Goal: Task Accomplishment & Management: Complete application form

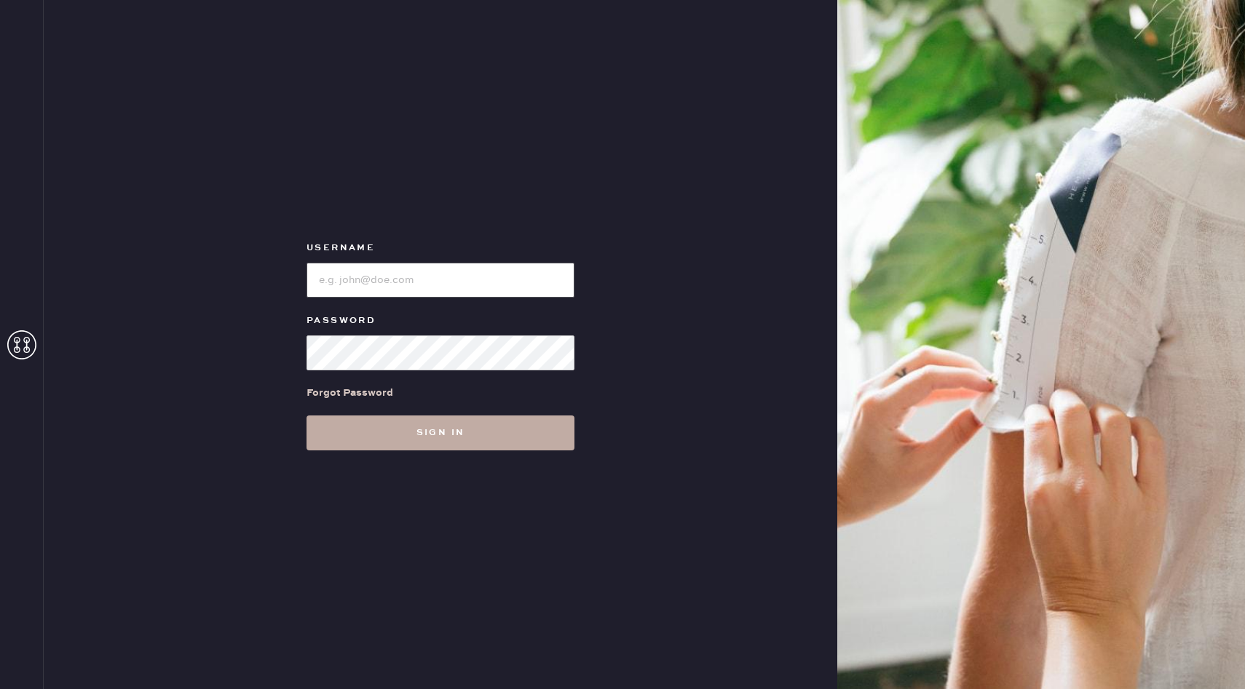
type input "reformationhenderson"
click at [429, 432] on button "Sign in" at bounding box center [440, 433] width 268 height 35
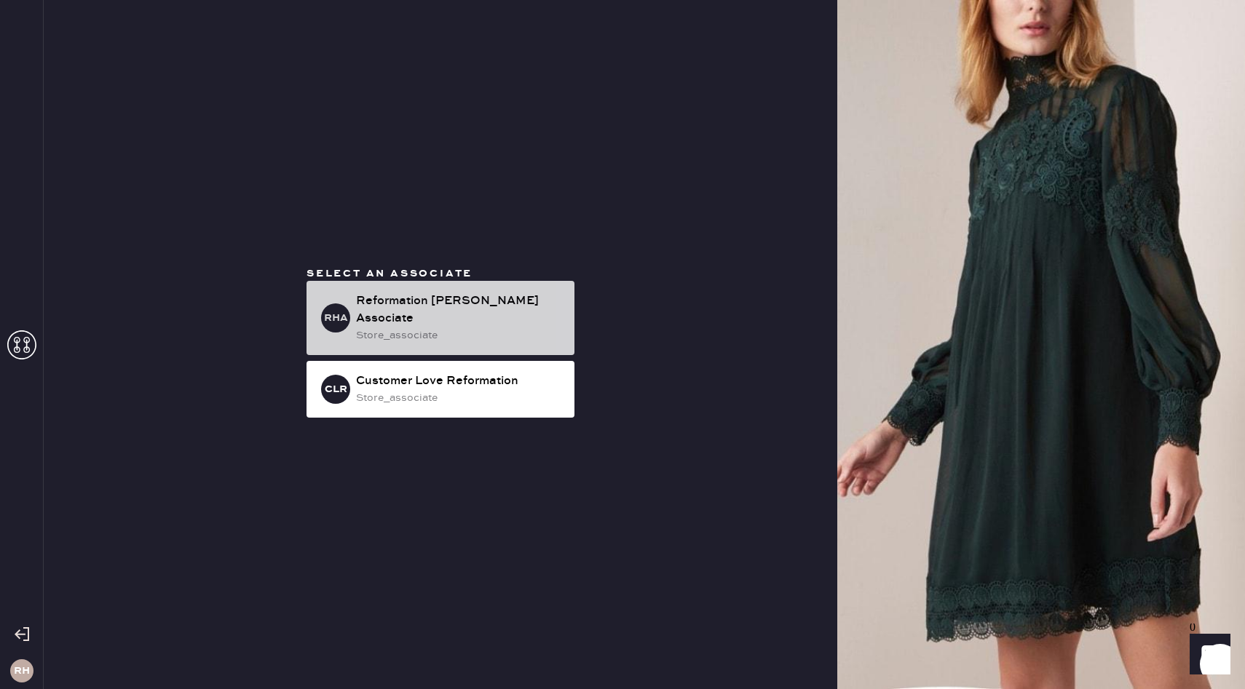
click at [427, 331] on div "store_associate" at bounding box center [459, 336] width 207 height 16
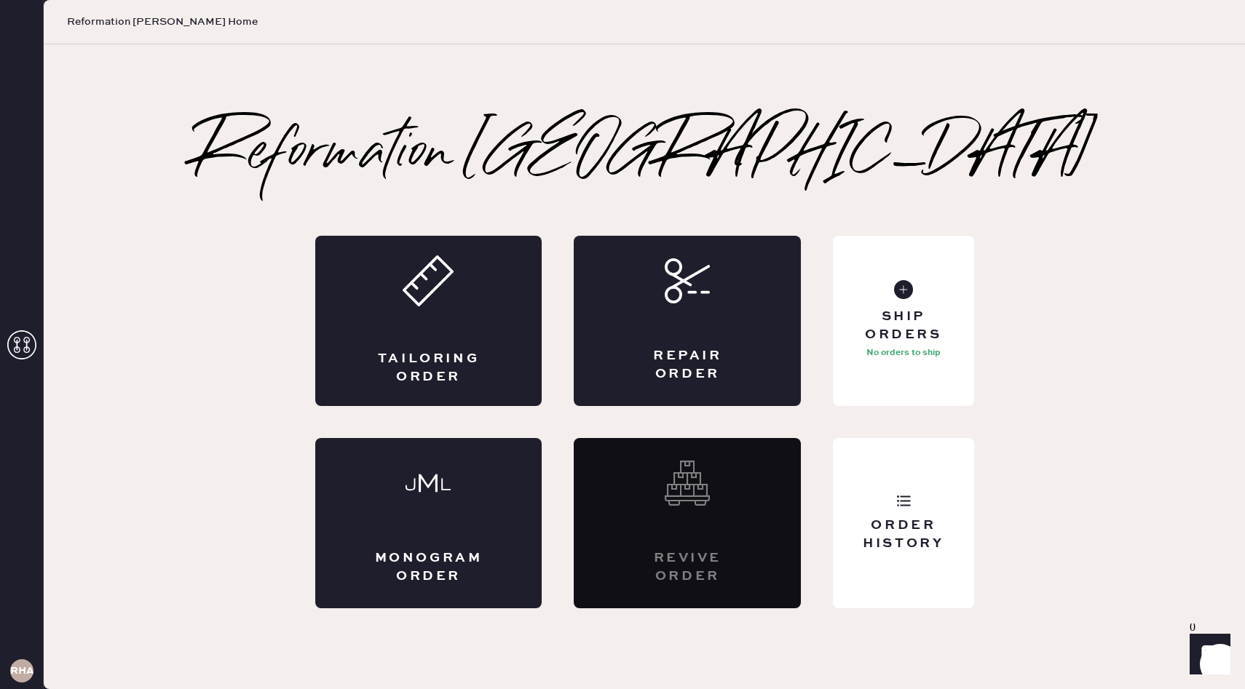
click at [427, 331] on div "Tailoring Order" at bounding box center [428, 321] width 227 height 170
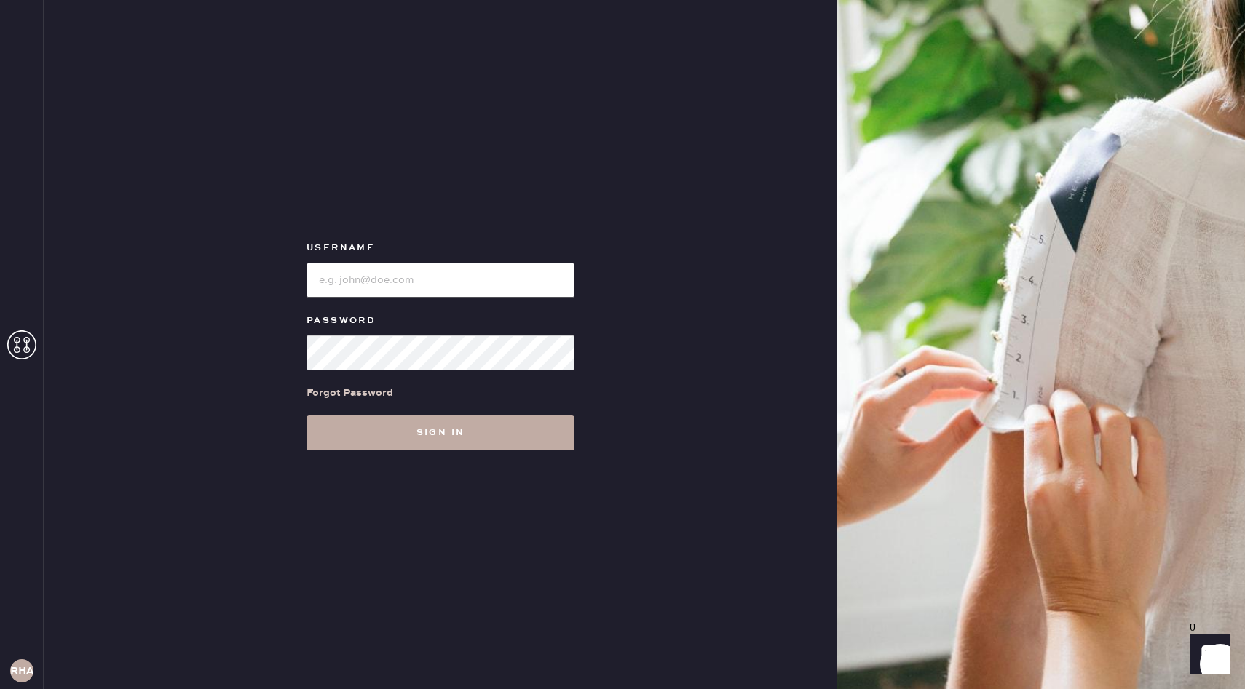
type input "reformationhenderson"
click at [395, 422] on button "Sign in" at bounding box center [440, 433] width 268 height 35
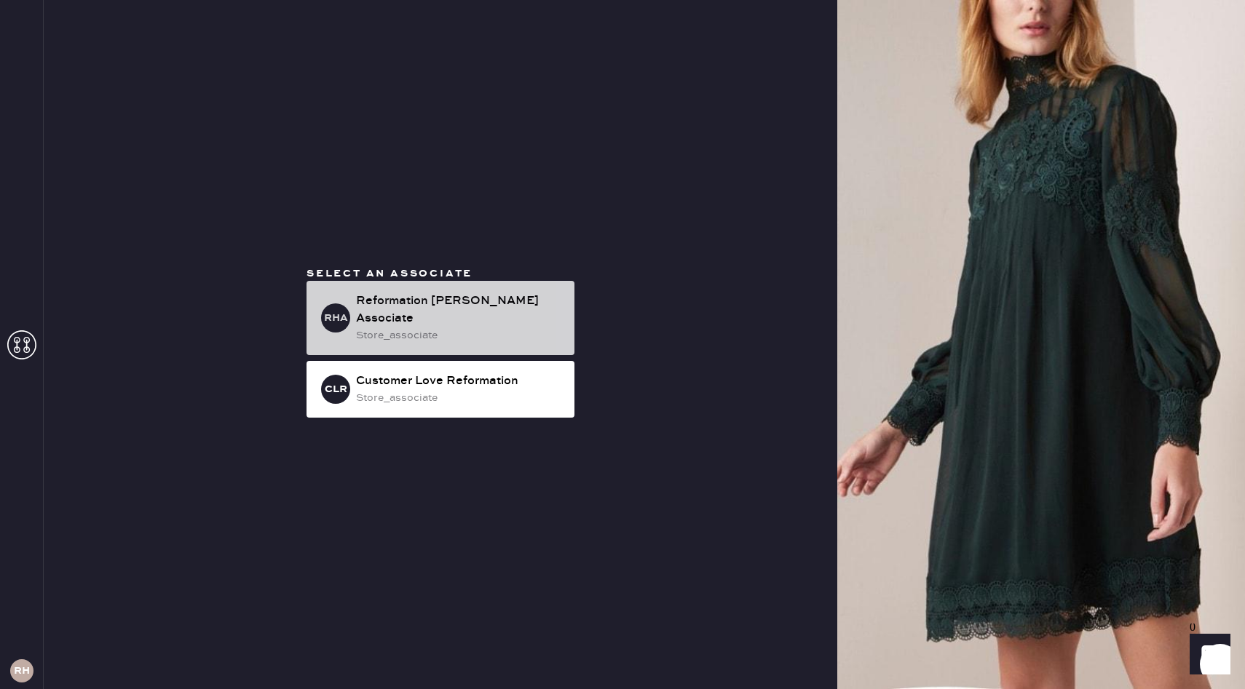
click at [428, 300] on div "RHA Reformation Henderson Associate store_associate" at bounding box center [440, 318] width 268 height 74
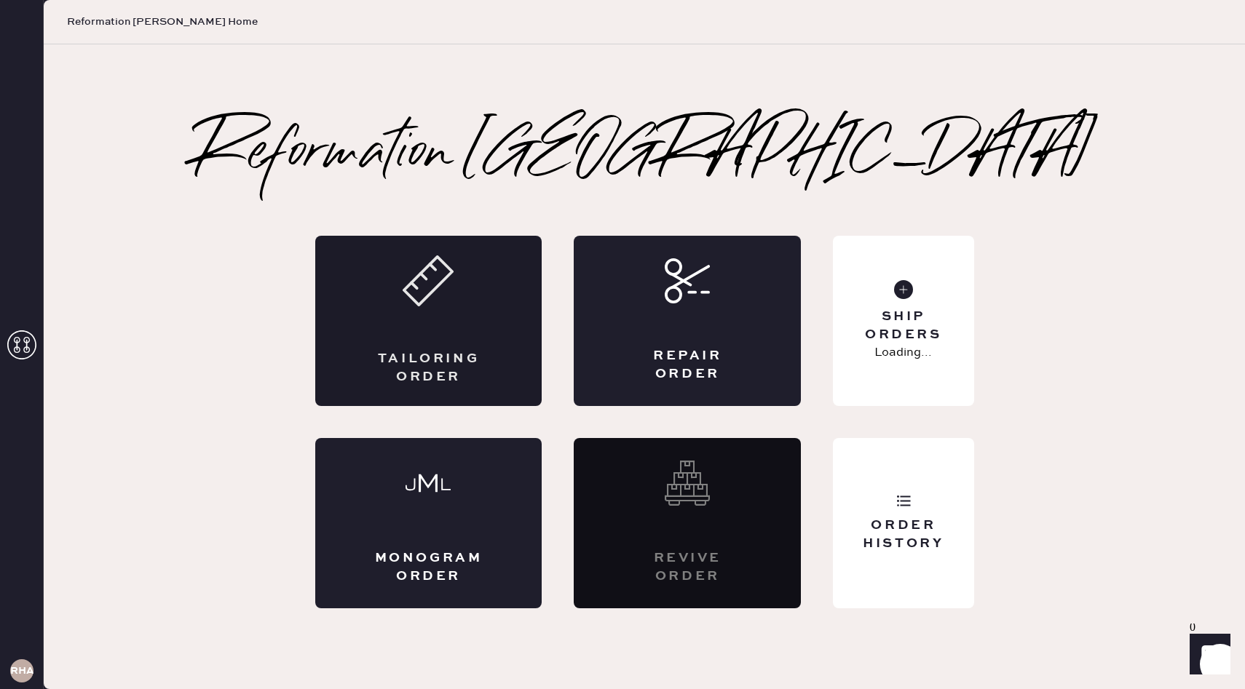
click at [441, 301] on icon at bounding box center [428, 280] width 51 height 51
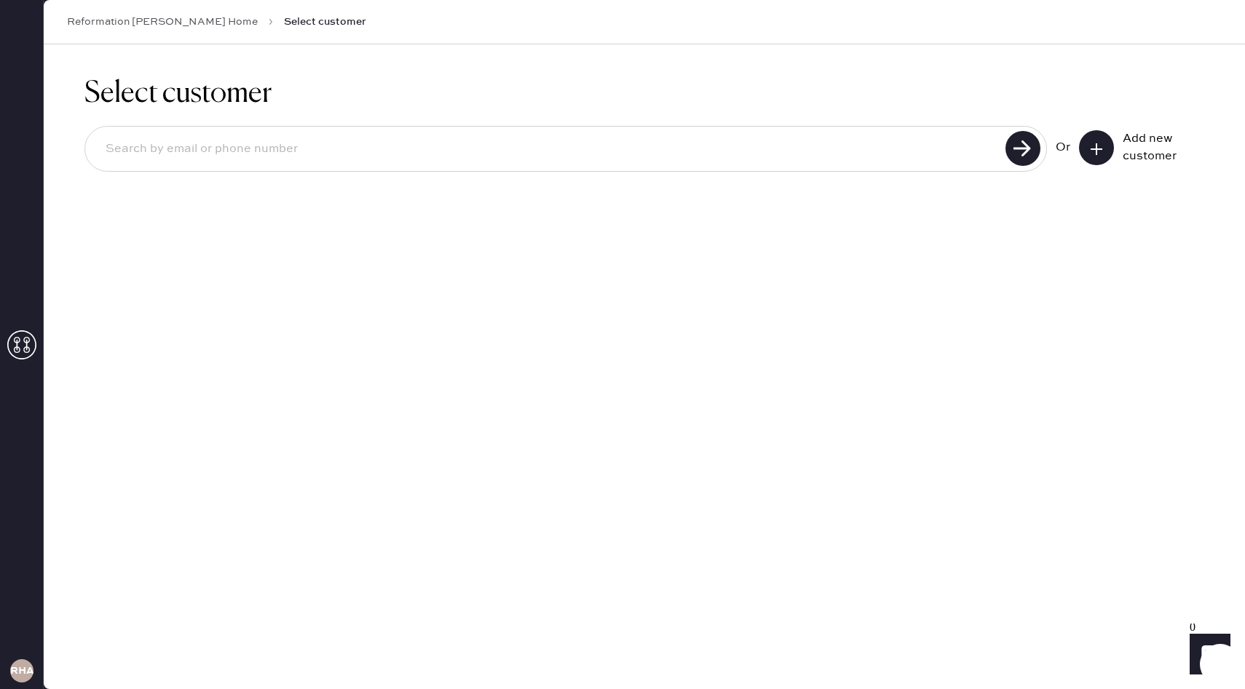
click at [1099, 155] on button at bounding box center [1096, 147] width 35 height 35
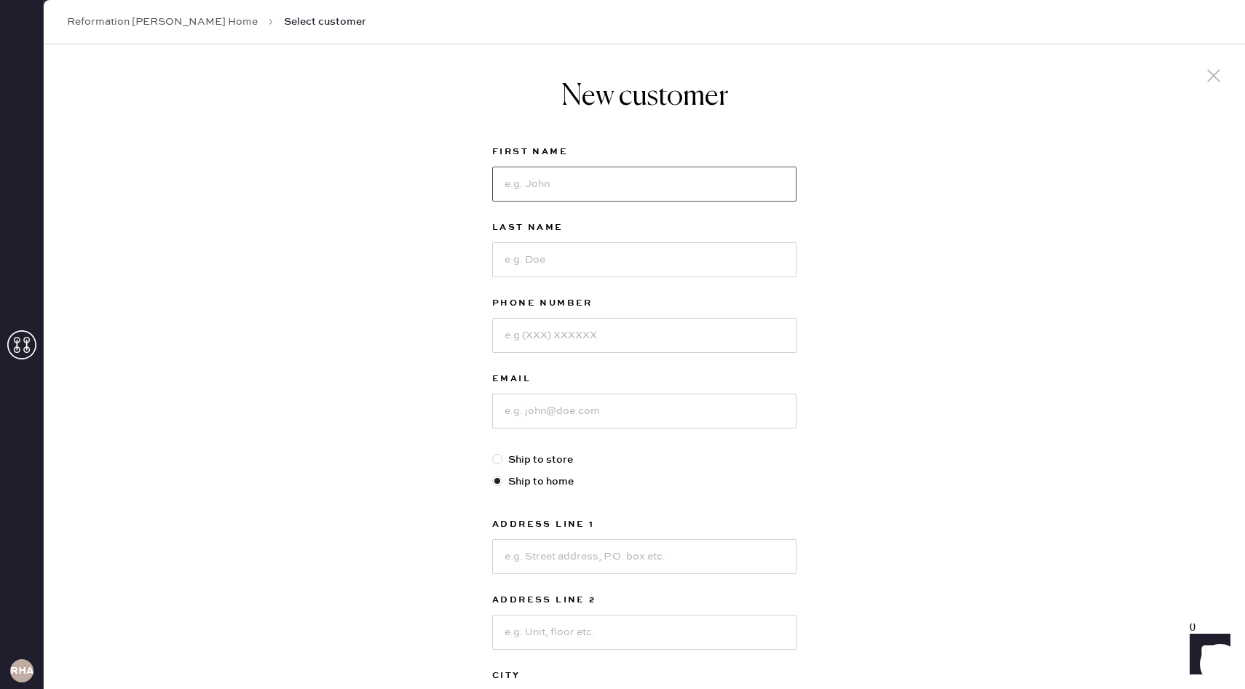
click at [586, 181] on input at bounding box center [644, 184] width 304 height 35
type input "Payton"
type input "Bieker"
type input "6162951928"
type input "paytonbieker97@gmail.com"
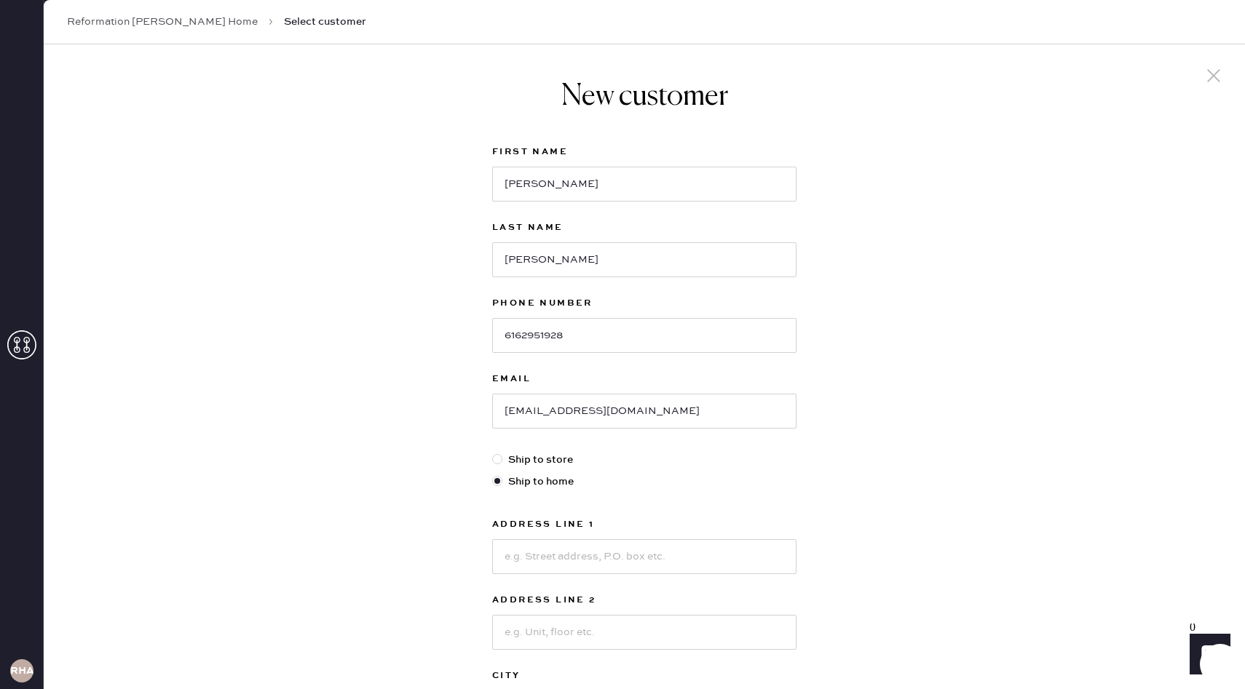
click at [499, 459] on div at bounding box center [497, 459] width 10 height 10
click at [493, 453] on input "Ship to store" at bounding box center [492, 452] width 1 height 1
radio input "true"
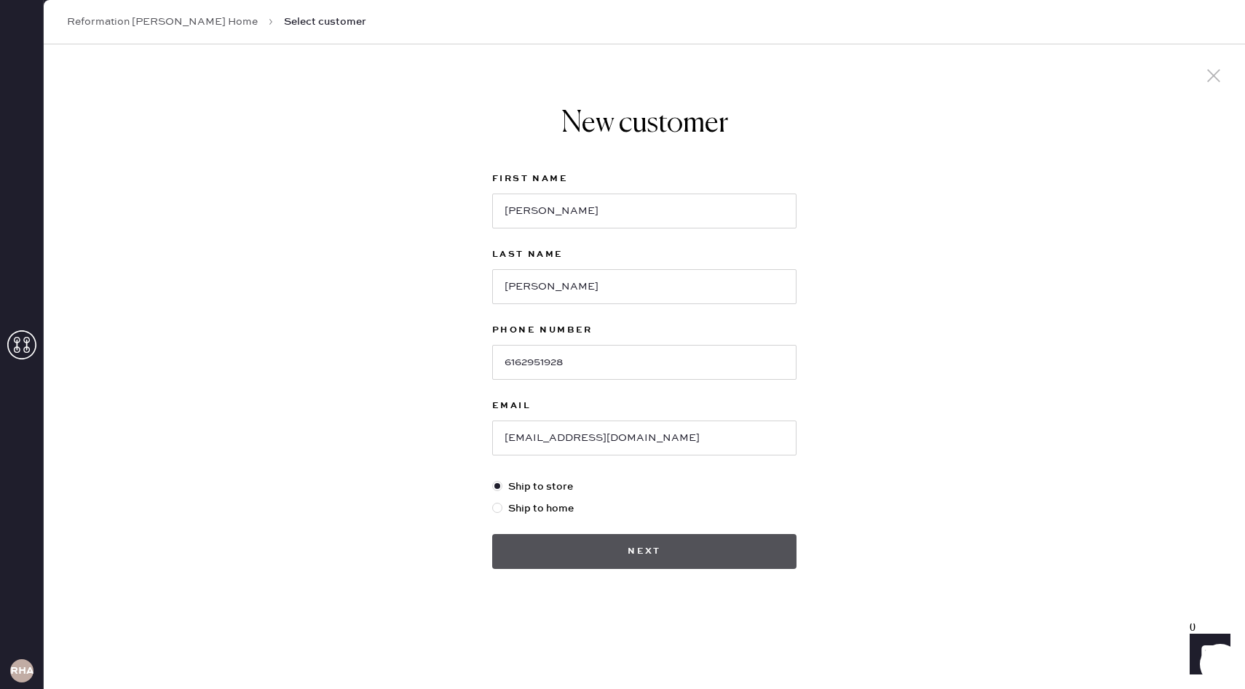
click at [653, 550] on button "Next" at bounding box center [644, 551] width 304 height 35
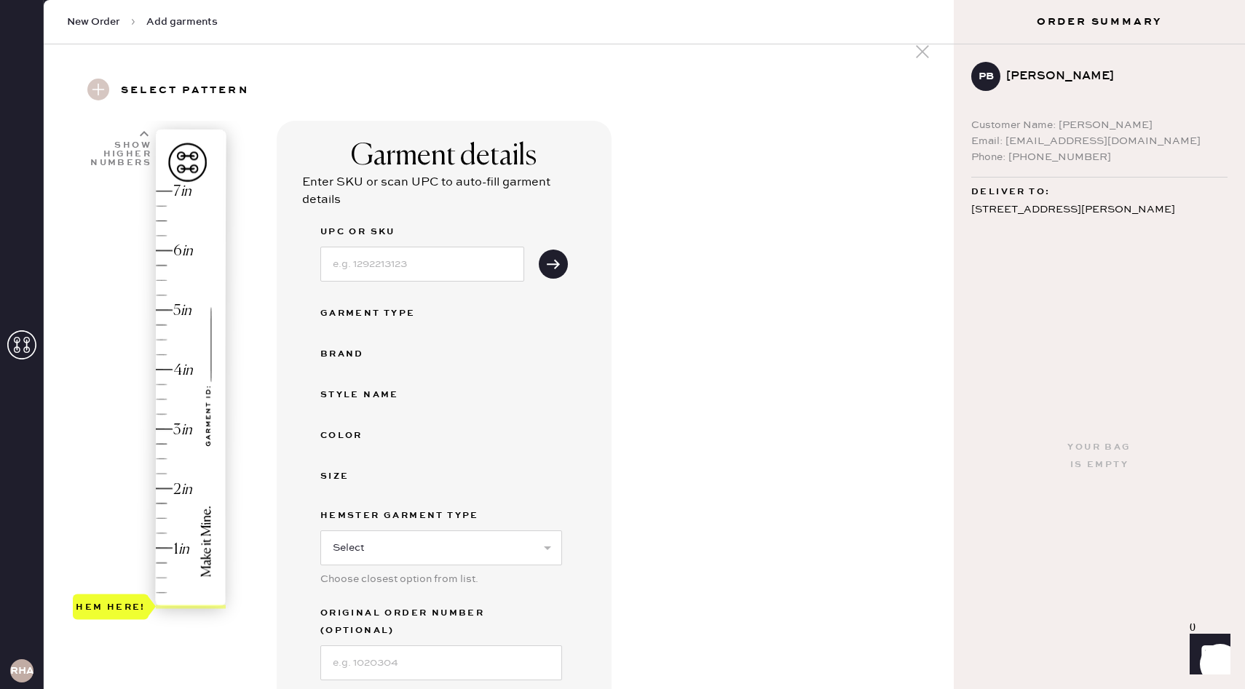
scroll to position [26, 0]
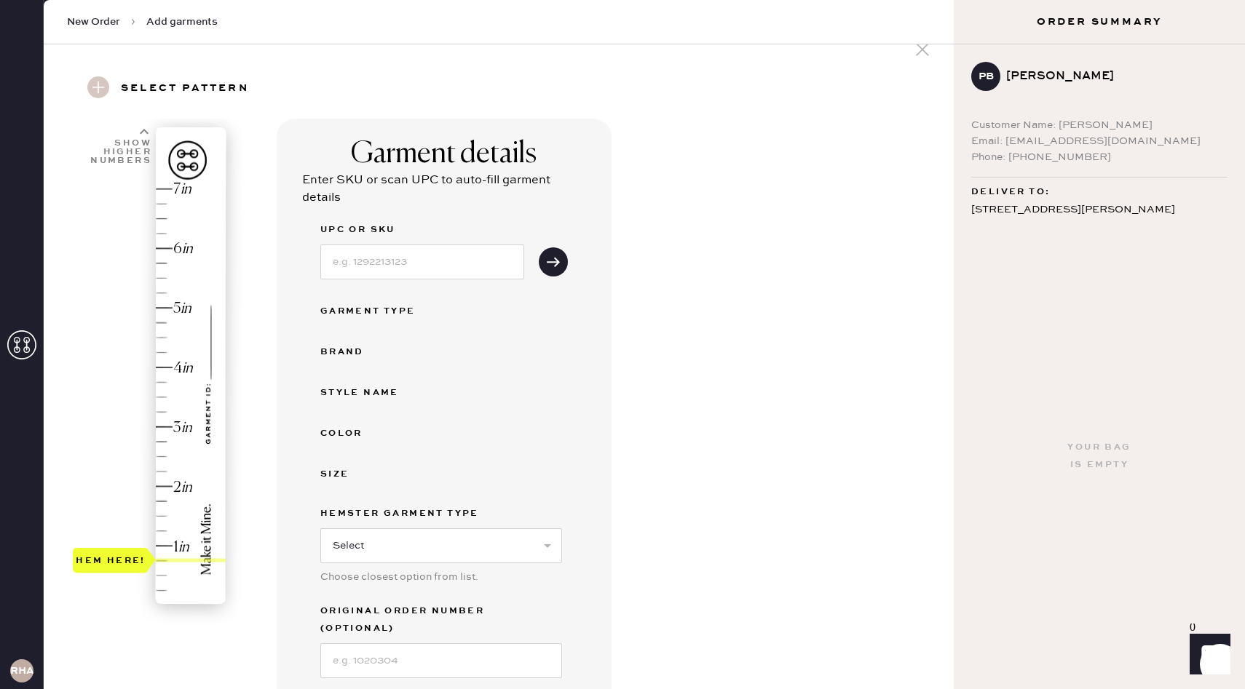
drag, startPoint x: 158, startPoint y: 605, endPoint x: 165, endPoint y: 557, distance: 48.6
click at [165, 557] on div "Hem here!" at bounding box center [150, 397] width 155 height 429
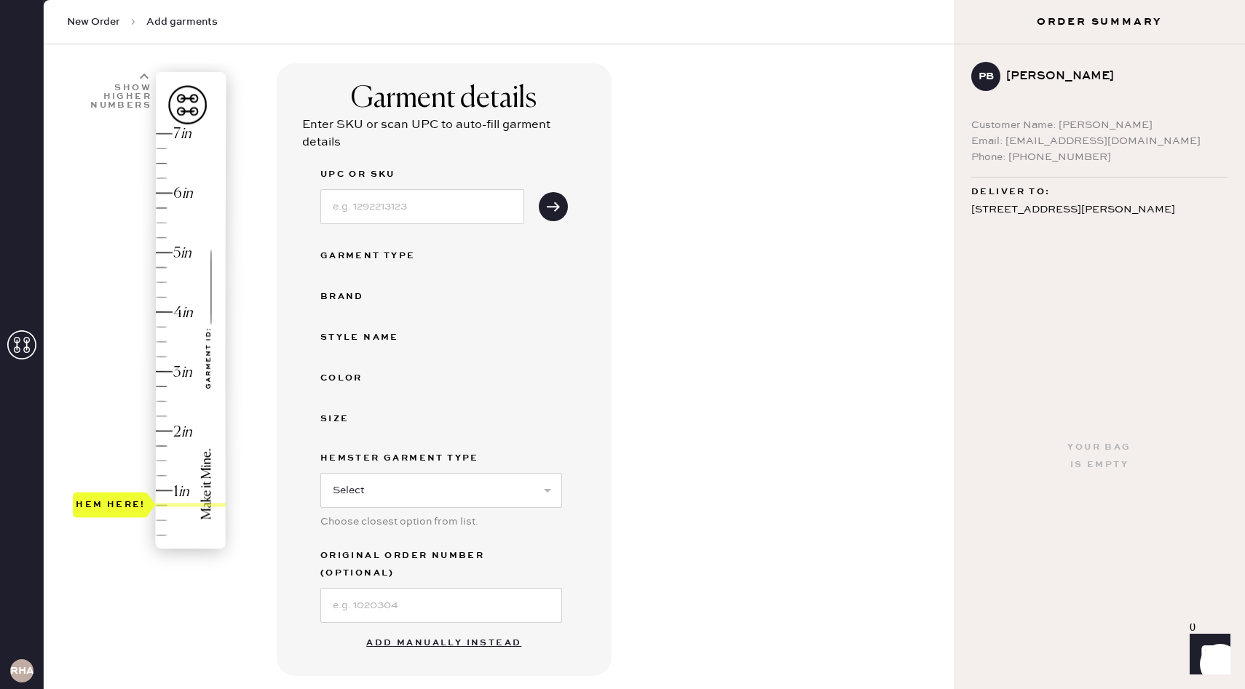
scroll to position [82, 0]
click at [160, 405] on div "Hem here!" at bounding box center [150, 341] width 155 height 429
click at [467, 490] on select "Select Basic Skirt Jeans Leggings Pants Shorts Basic Sleeved Dress Basic Sleeve…" at bounding box center [441, 489] width 242 height 35
click at [438, 628] on button "Add manually instead" at bounding box center [443, 642] width 173 height 29
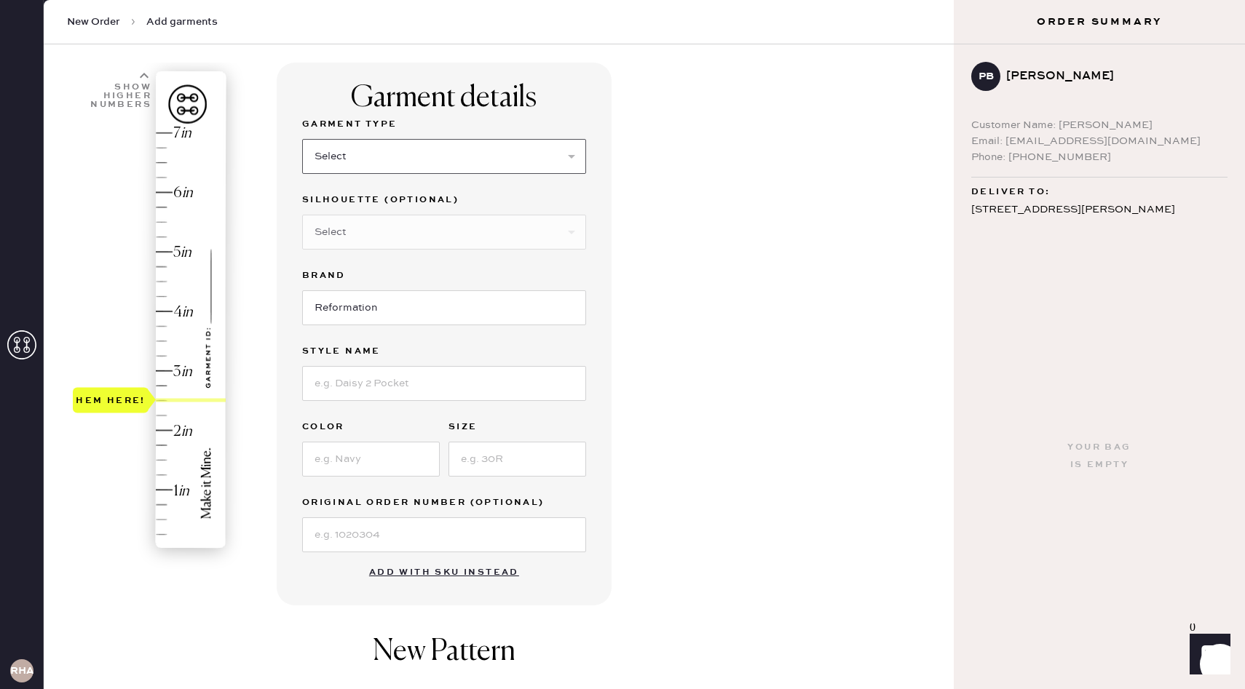
click at [499, 156] on select "Select Basic Skirt Jeans Leggings Pants Shorts Basic Sleeved Dress Basic Sleeve…" at bounding box center [444, 156] width 284 height 35
select select "6"
click at [395, 382] on input at bounding box center [444, 383] width 284 height 35
click at [338, 452] on input at bounding box center [371, 459] width 138 height 35
type input "Navy"
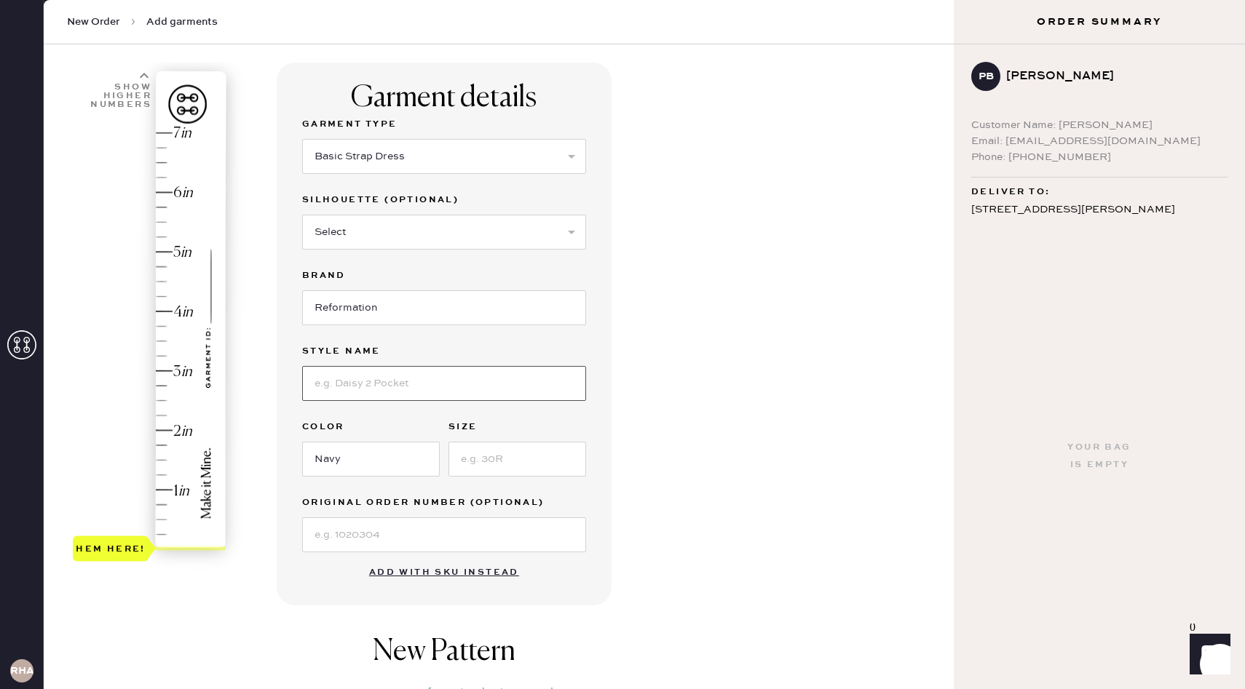
click at [322, 378] on input at bounding box center [444, 383] width 284 height 35
type input "Pernille"
click at [506, 459] on input at bounding box center [517, 459] width 138 height 35
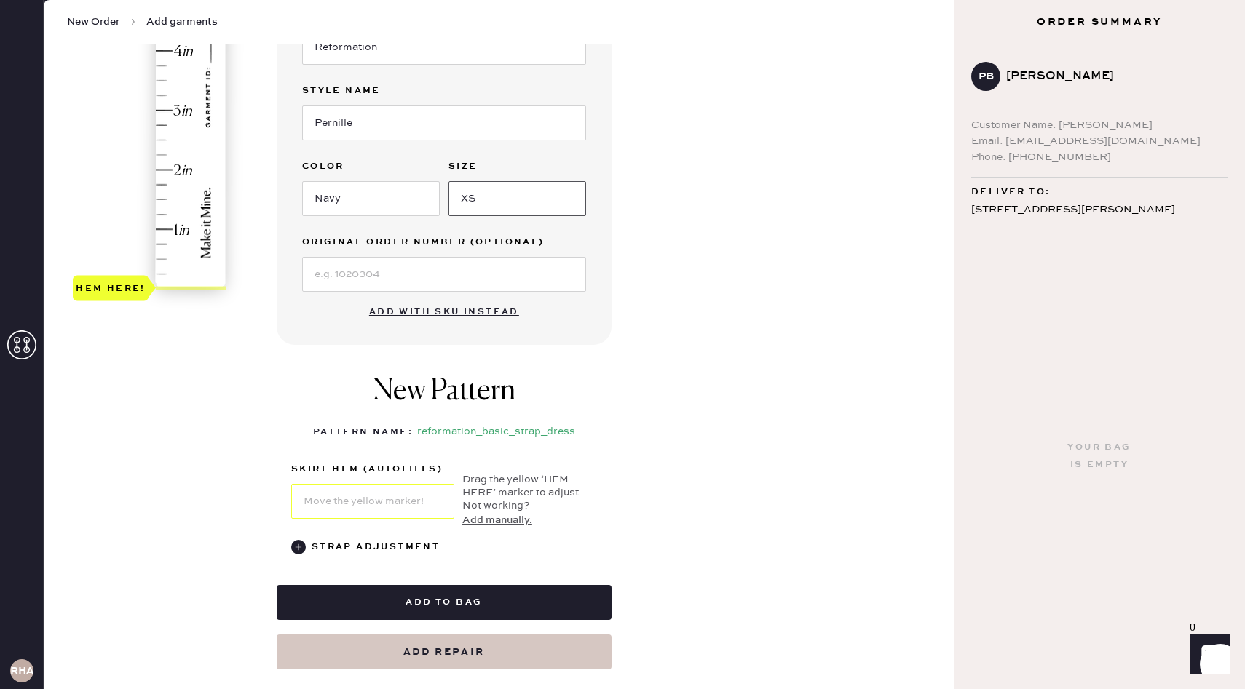
scroll to position [344, 0]
type input "XS"
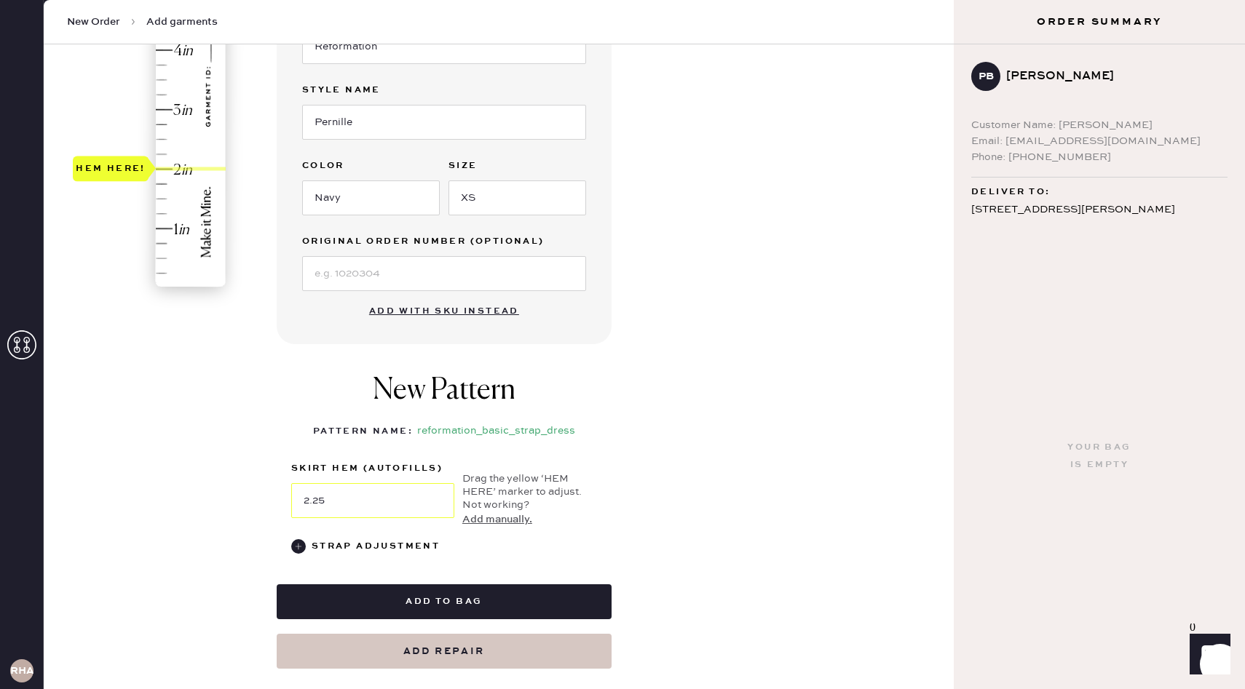
type input "2.5"
drag, startPoint x: 132, startPoint y: 288, endPoint x: 156, endPoint y: 138, distance: 152.7
click at [148, 138] on div "Hem here!" at bounding box center [111, 139] width 76 height 25
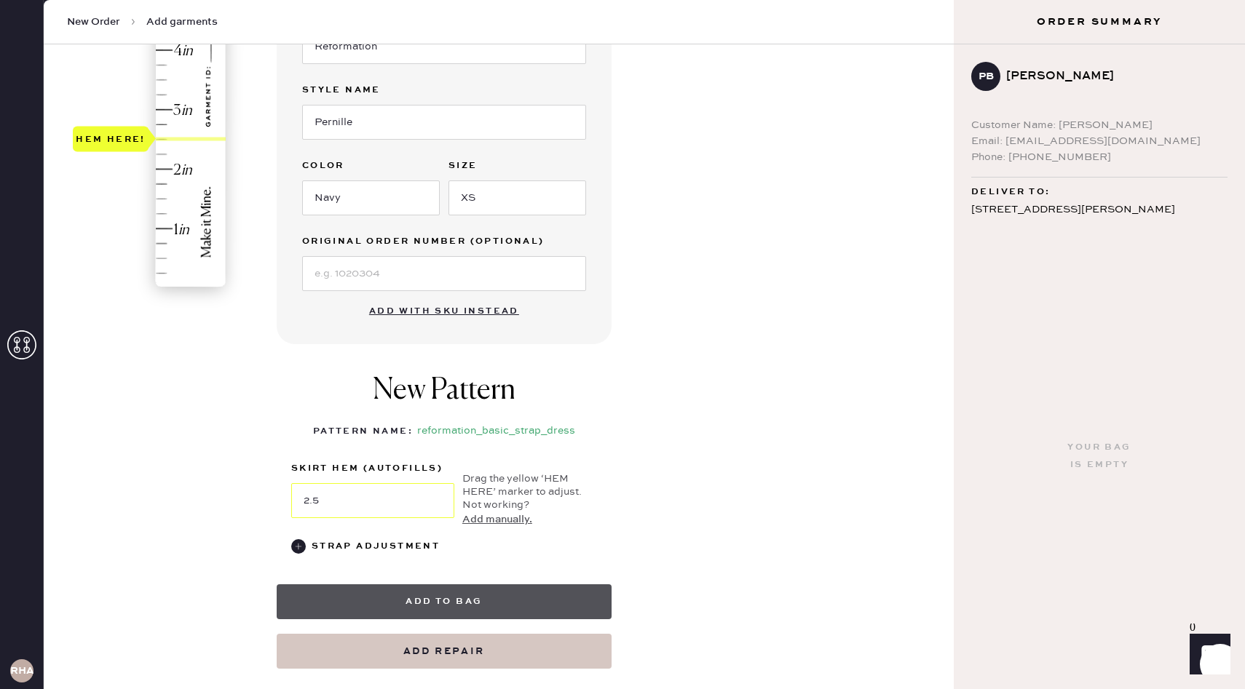
click at [427, 601] on button "Add to bag" at bounding box center [444, 601] width 335 height 35
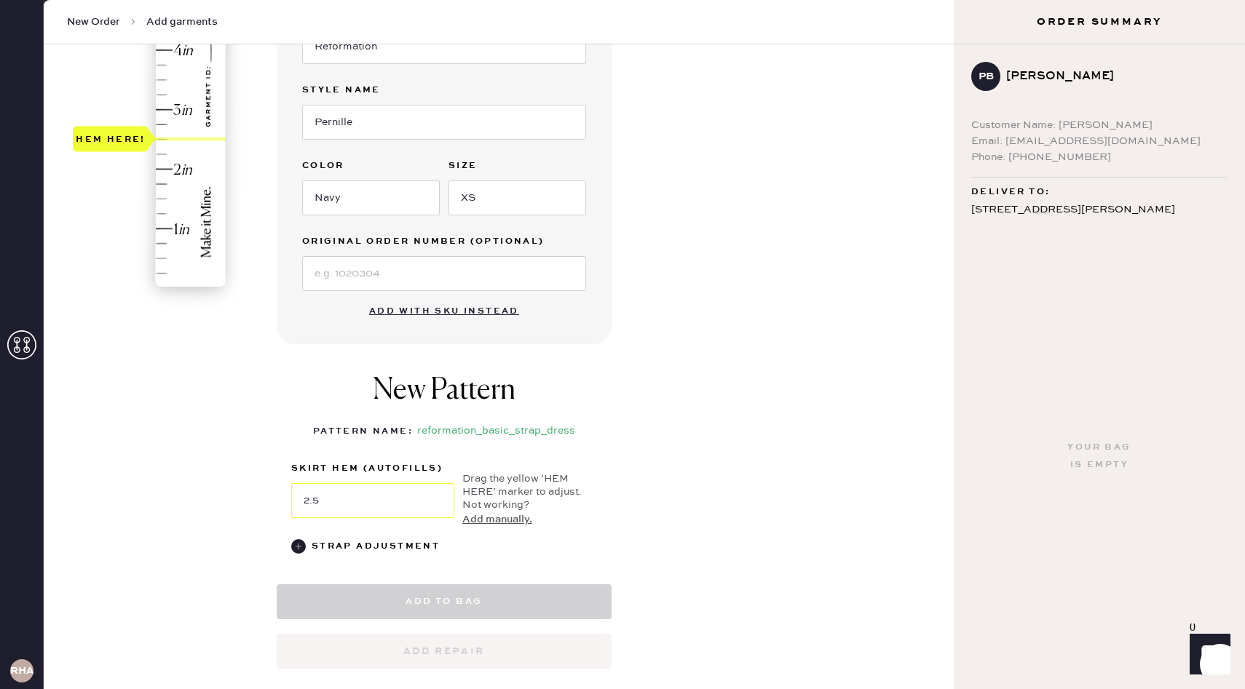
select select "6"
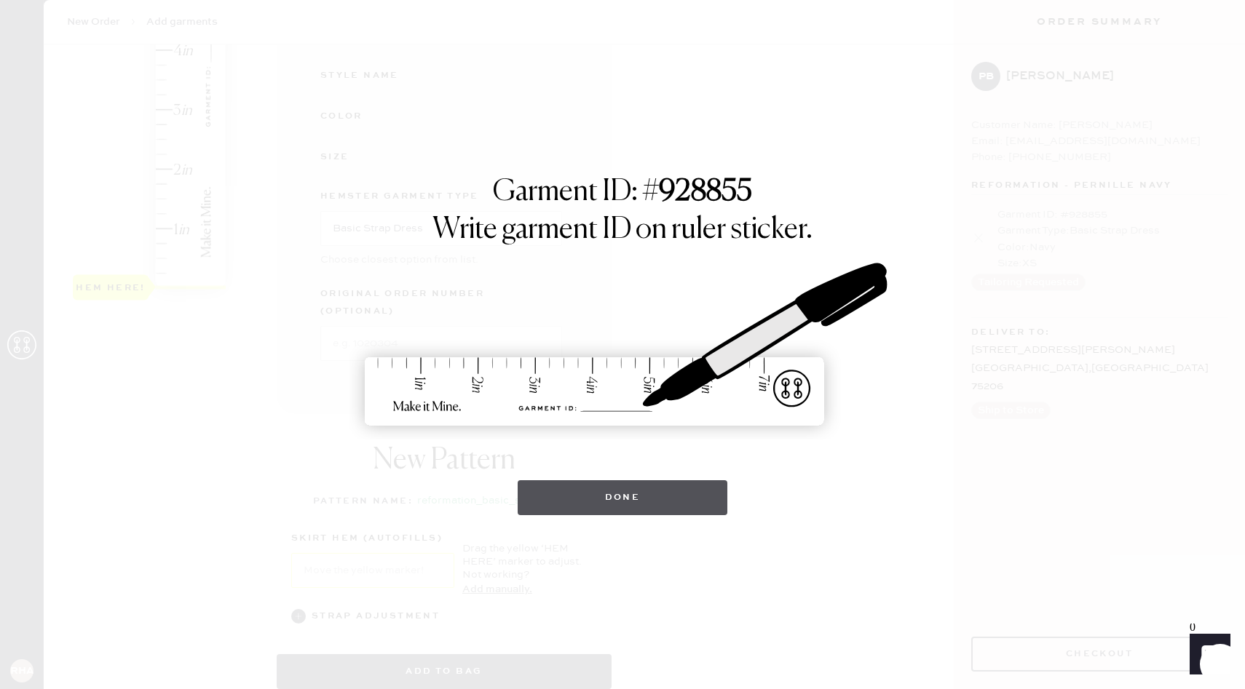
click at [645, 480] on button "Done" at bounding box center [623, 497] width 210 height 35
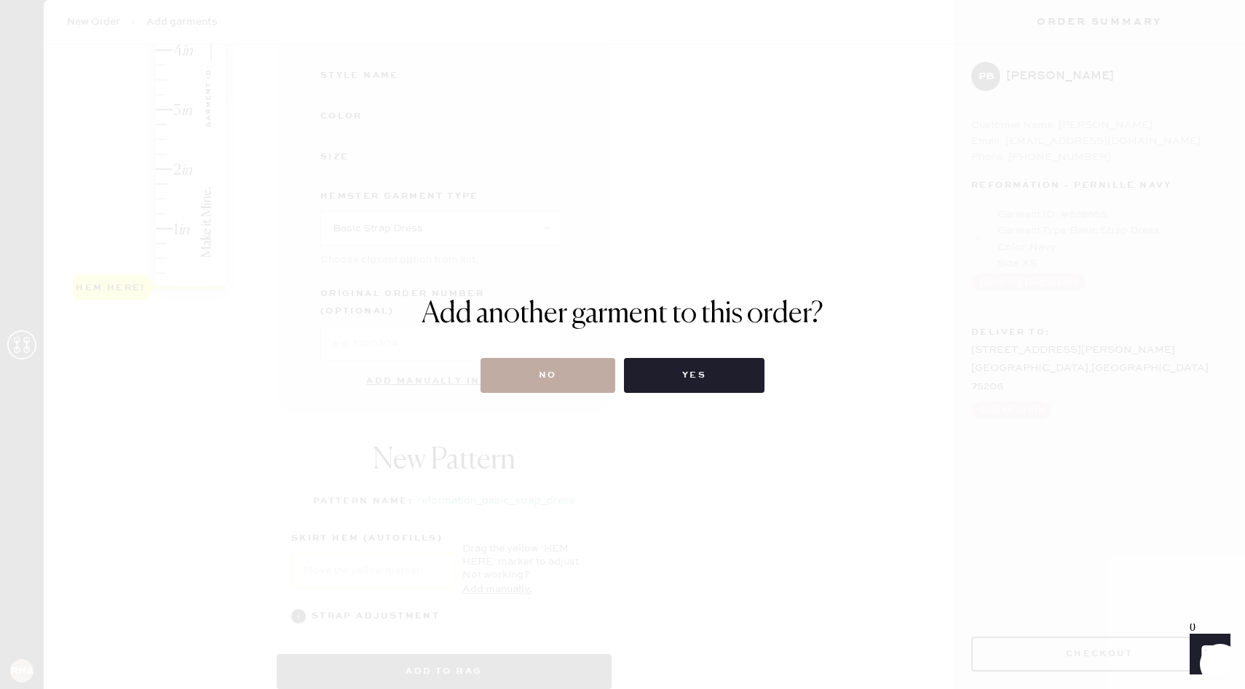
click at [565, 384] on button "No" at bounding box center [547, 375] width 135 height 35
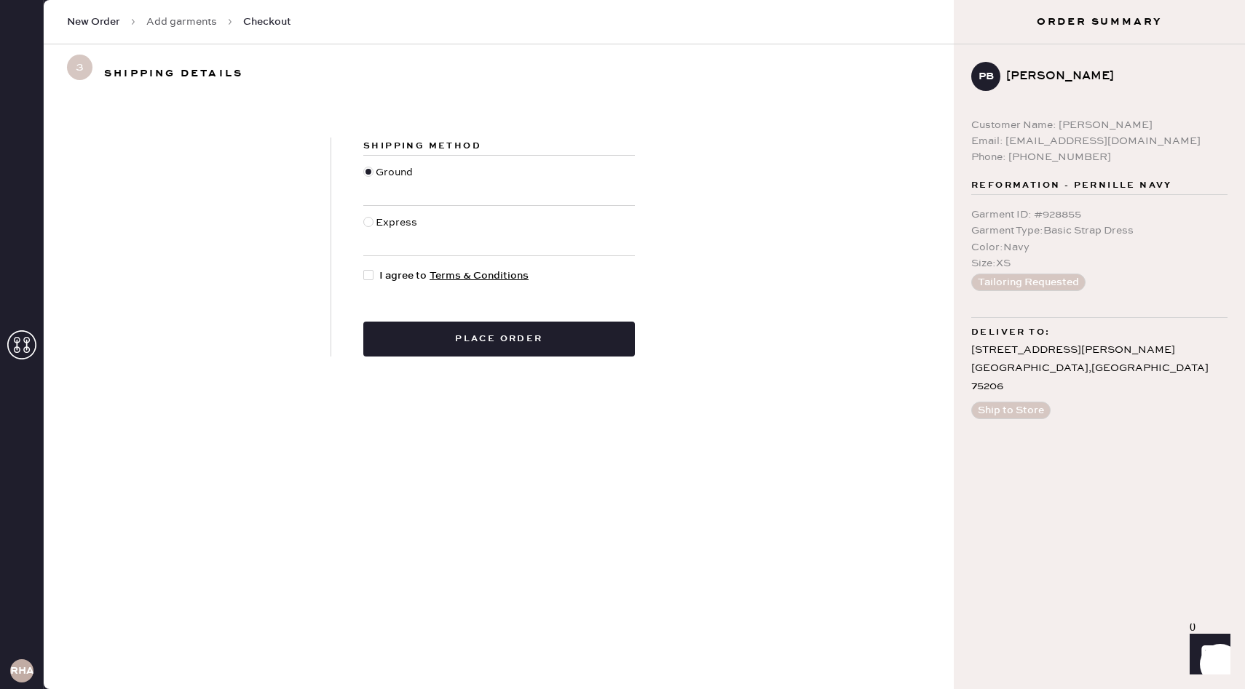
click at [374, 277] on div at bounding box center [371, 276] width 16 height 16
click at [364, 269] on input "I agree to Terms & Conditions" at bounding box center [363, 268] width 1 height 1
checkbox input "true"
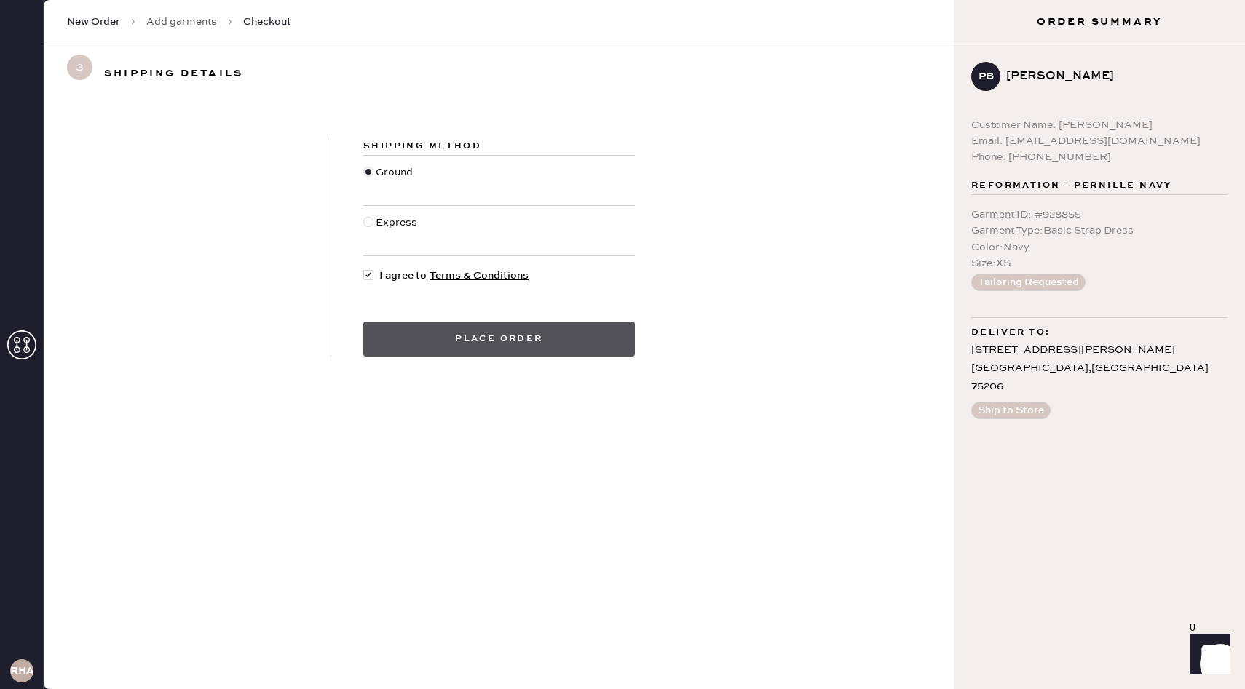
click at [459, 345] on button "Place order" at bounding box center [499, 339] width 272 height 35
